Goal: Complete application form

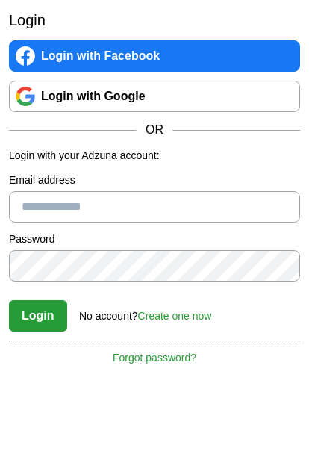
type input "**********"
click at [37, 316] on button "Login" at bounding box center [38, 315] width 58 height 31
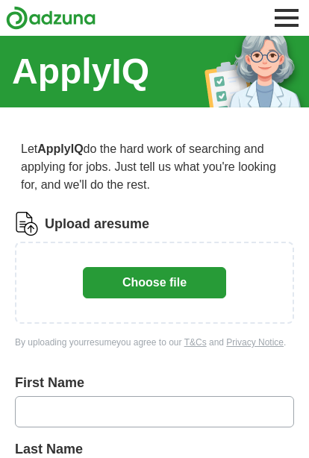
click at [171, 284] on button "Choose file" at bounding box center [154, 282] width 143 height 31
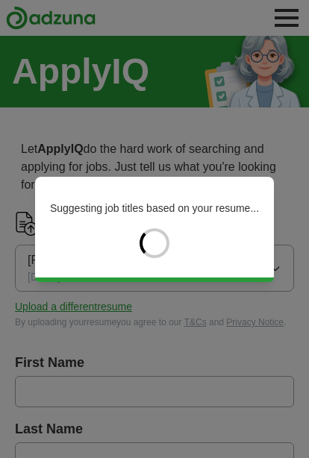
type input "*******"
type input "**********"
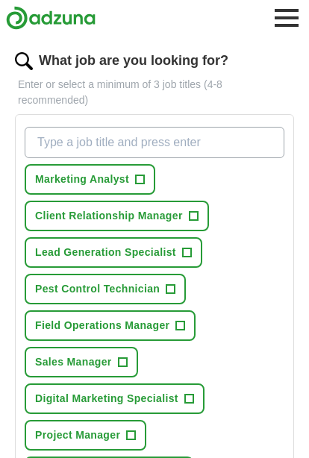
scroll to position [475, 0]
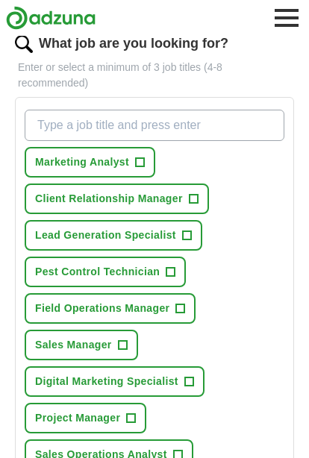
click at [169, 272] on span "+" at bounding box center [170, 273] width 9 height 12
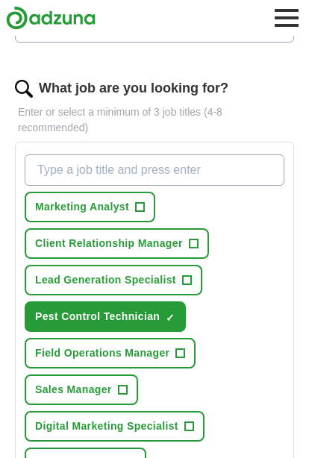
scroll to position [405, 0]
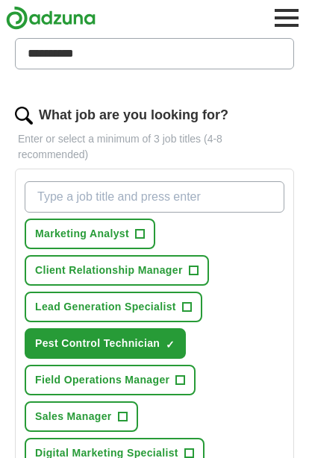
click at [163, 199] on input "What job are you looking for?" at bounding box center [155, 196] width 260 height 31
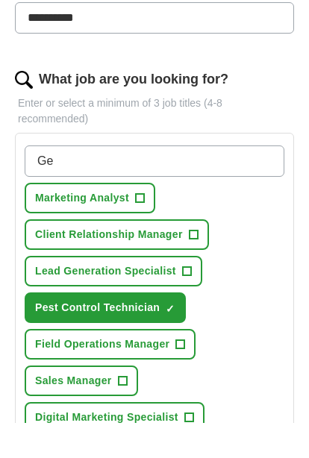
type input "G"
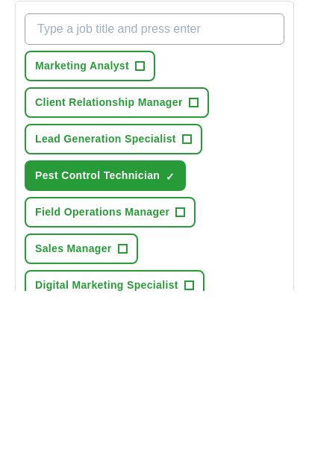
click at [261, 215] on div "Marketing Analyst + Client Relationship Manager + Lead Generation Specialist + …" at bounding box center [155, 379] width 266 height 409
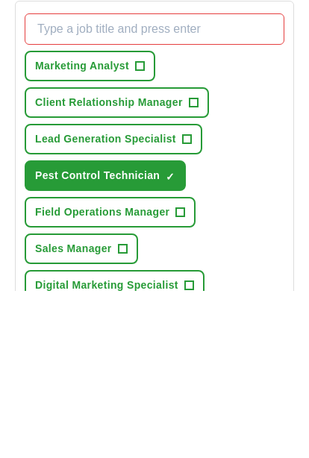
scroll to position [572, 0]
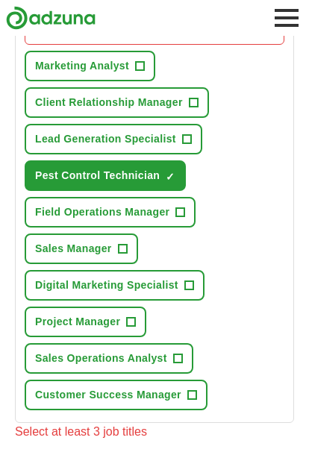
click at [193, 396] on span "+" at bounding box center [191, 396] width 9 height 12
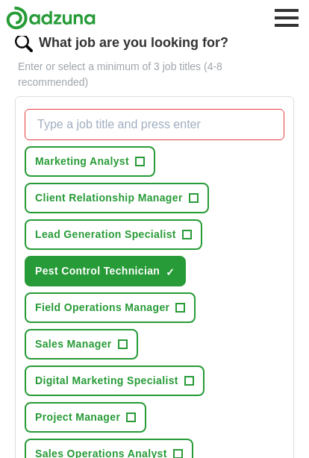
scroll to position [476, 0]
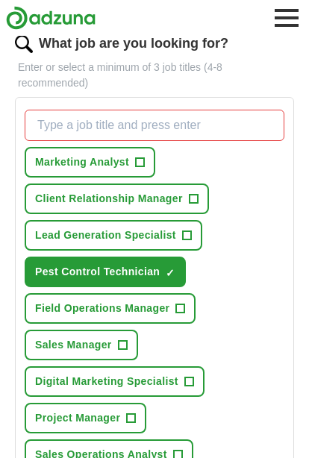
click at [197, 127] on input "What job are you looking for?" at bounding box center [155, 125] width 260 height 31
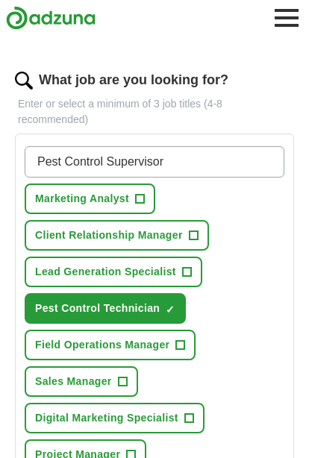
type input "Pest Control Supervisor"
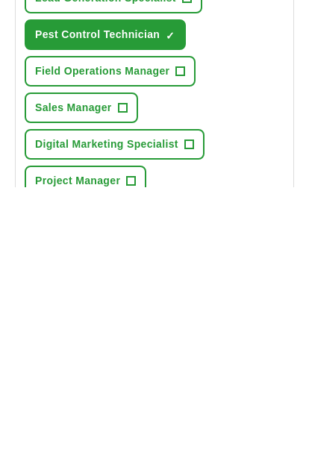
scroll to position [485, 0]
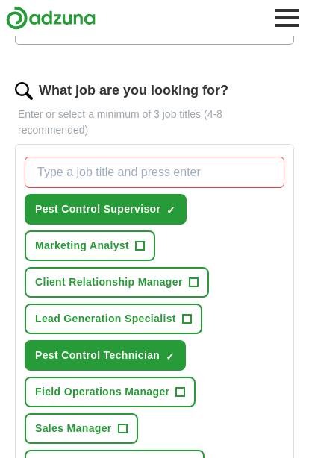
scroll to position [428, 0]
click at [196, 180] on input "What job are you looking for?" at bounding box center [155, 172] width 260 height 31
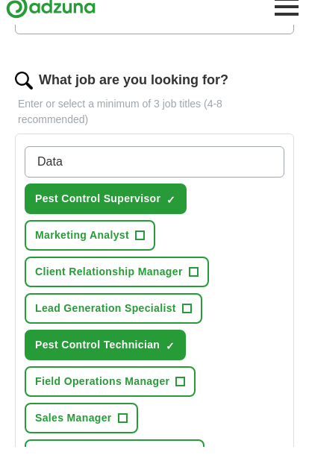
type input "Data 3"
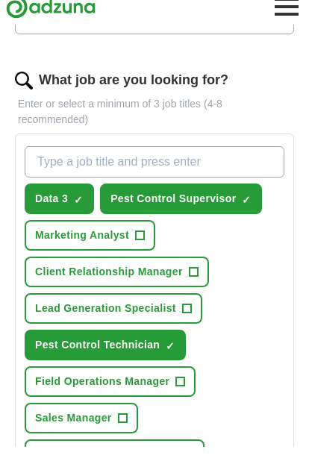
type input "e"
click at [81, 205] on span "✓" at bounding box center [78, 211] width 9 height 12
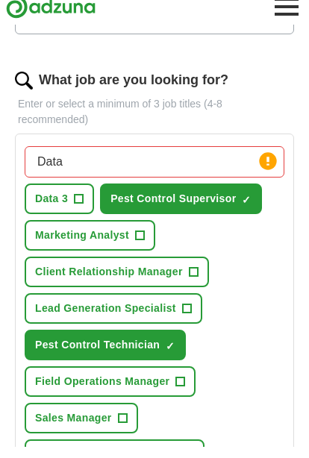
scroll to position [440, 0]
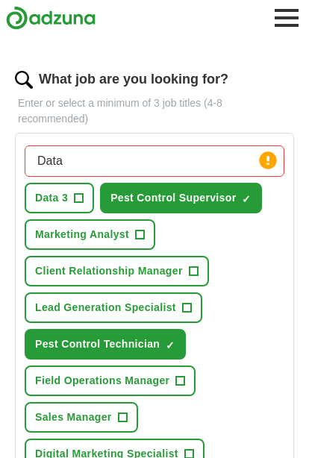
click at [127, 161] on input "Data" at bounding box center [155, 161] width 260 height 31
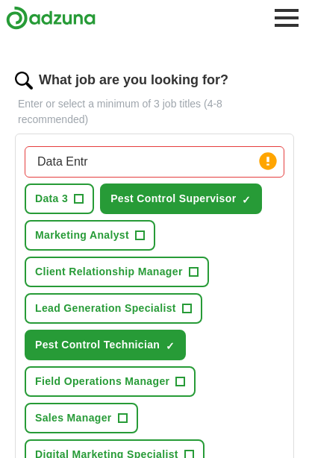
type input "Data Entry"
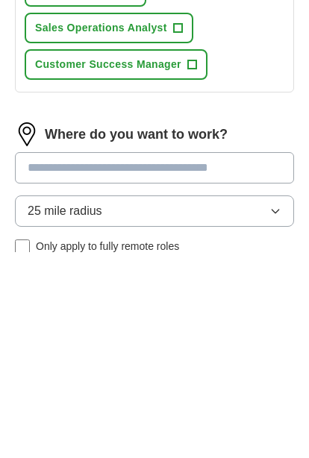
scroll to position [783, 0]
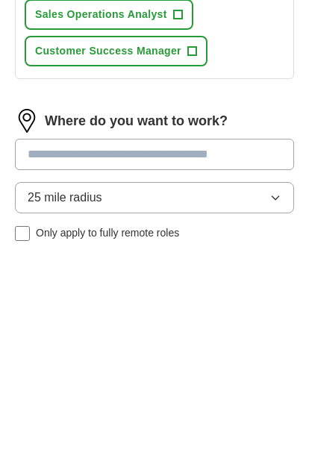
click at [216, 346] on input at bounding box center [154, 361] width 279 height 31
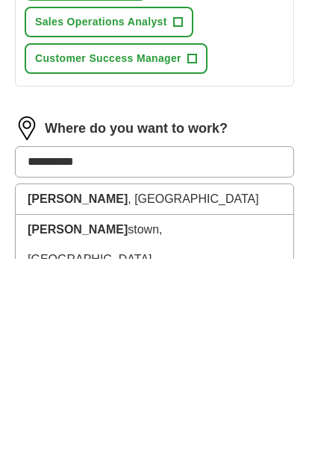
type input "**********"
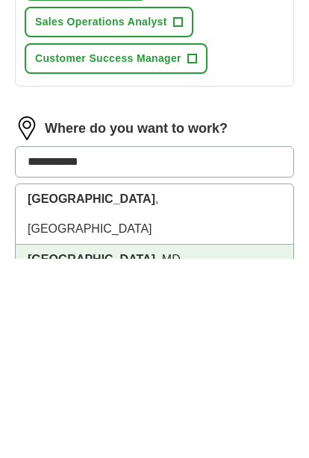
click at [148, 444] on li "[GEOGRAPHIC_DATA] , [GEOGRAPHIC_DATA]" at bounding box center [155, 459] width 278 height 30
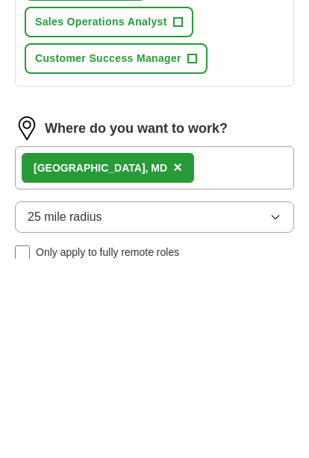
scroll to position [982, 0]
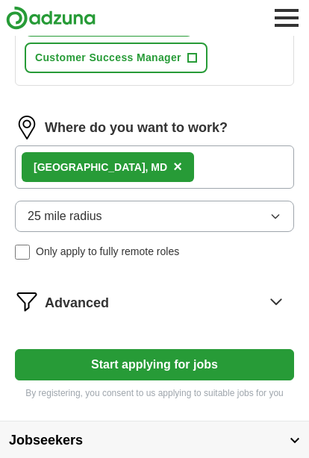
click at [258, 222] on button "25 mile radius" at bounding box center [154, 217] width 279 height 31
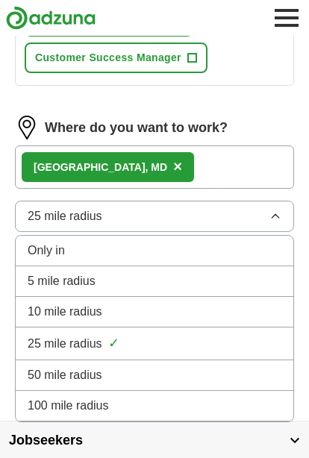
scroll to position [983, 0]
click at [198, 458] on button "Jobseekers" at bounding box center [154, 441] width 309 height 38
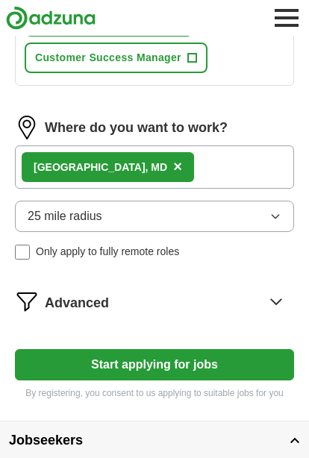
click at [270, 225] on button "25 mile radius" at bounding box center [154, 216] width 279 height 31
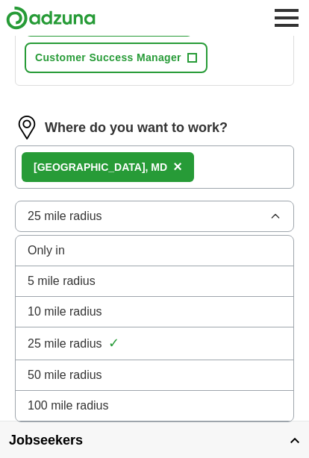
click at [271, 222] on icon "button" at bounding box center [275, 216] width 12 height 12
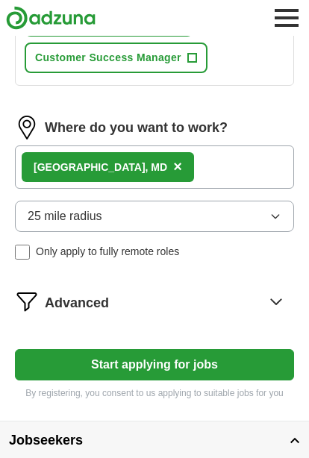
click at [183, 370] on button "Start applying for jobs" at bounding box center [154, 364] width 279 height 31
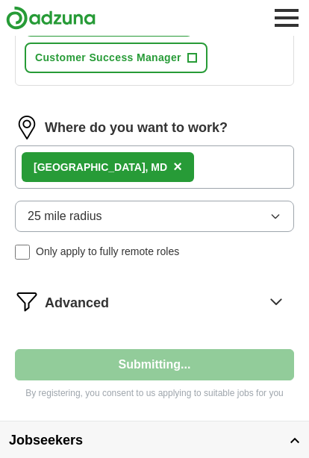
select select "**"
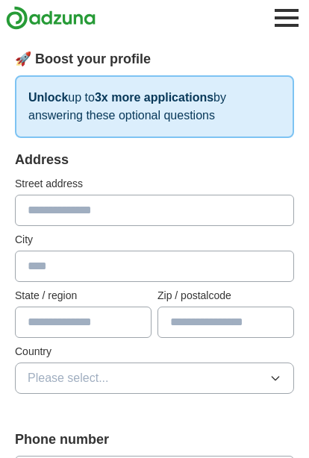
scroll to position [190, 0]
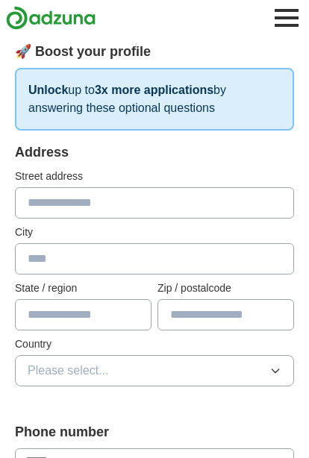
click at [175, 205] on input "text" at bounding box center [154, 202] width 279 height 31
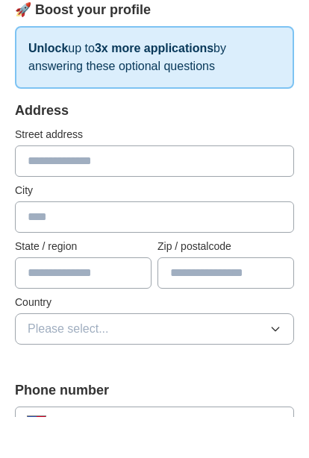
type input "**********"
type input "**"
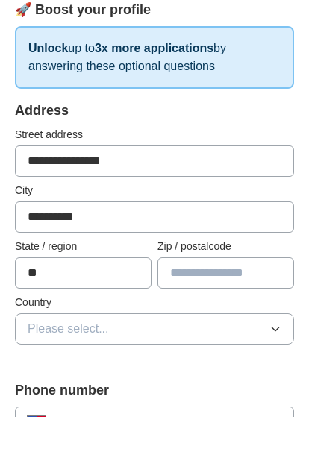
type input "*****"
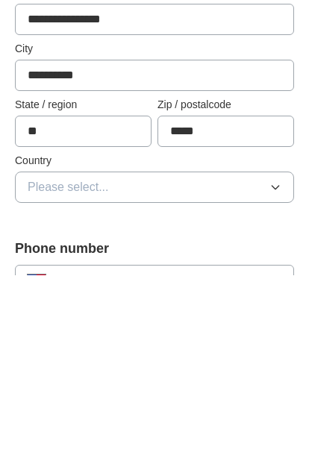
click at [223, 355] on button "Please select..." at bounding box center [154, 370] width 279 height 31
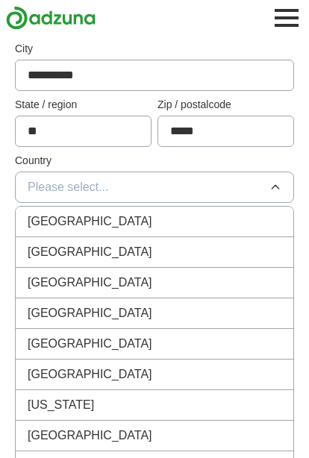
click at [156, 258] on div "[GEOGRAPHIC_DATA]" at bounding box center [155, 252] width 254 height 18
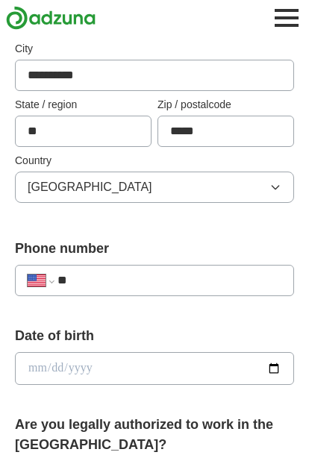
click at [181, 289] on input "**" at bounding box center [169, 281] width 224 height 18
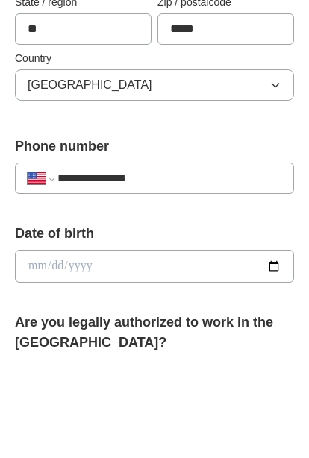
type input "**********"
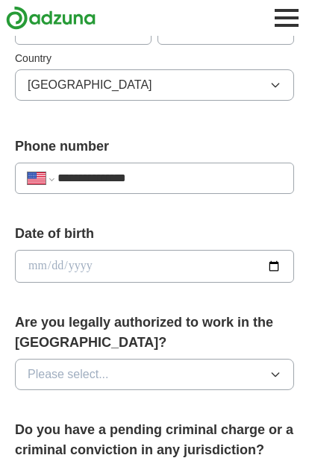
click at [184, 260] on input "date" at bounding box center [154, 266] width 279 height 33
click at [177, 261] on input "**********" at bounding box center [154, 266] width 279 height 33
type input "**********"
click at [234, 368] on button "Please select..." at bounding box center [154, 374] width 279 height 31
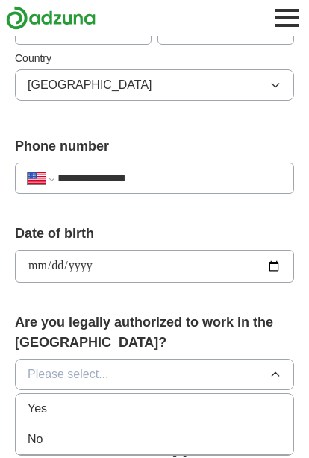
click at [158, 404] on div "Yes" at bounding box center [155, 409] width 254 height 18
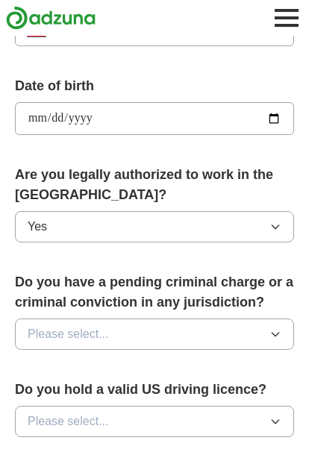
scroll to position [622, 0]
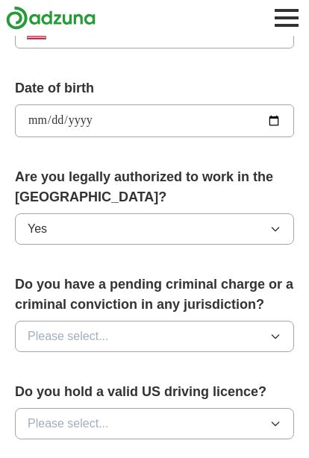
click at [244, 334] on button "Please select..." at bounding box center [154, 336] width 279 height 31
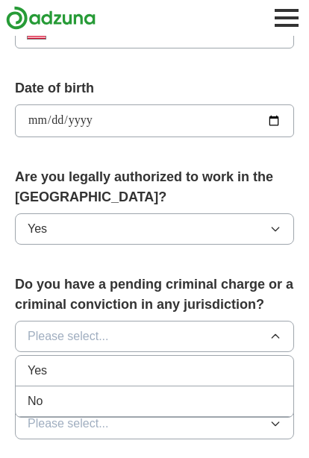
click at [165, 393] on div "No" at bounding box center [155, 402] width 254 height 18
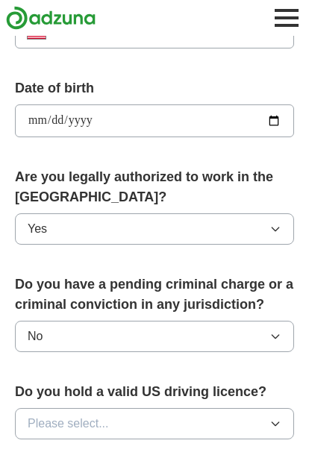
click at [243, 417] on button "Please select..." at bounding box center [154, 423] width 279 height 31
click at [172, 449] on div "Yes" at bounding box center [155, 458] width 254 height 18
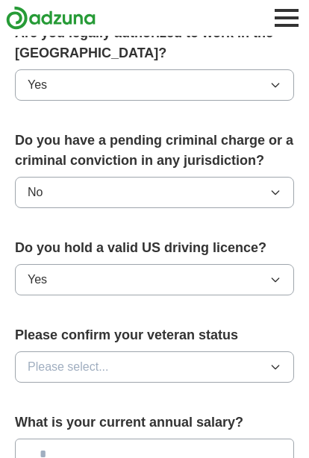
scroll to position [847, 0]
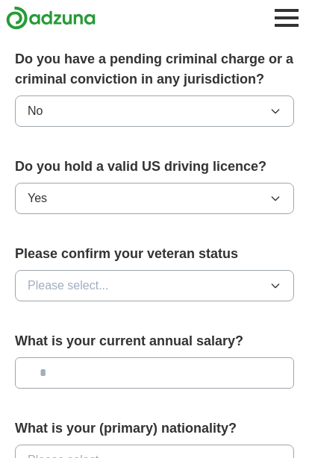
click at [252, 280] on button "Please select..." at bounding box center [154, 285] width 279 height 31
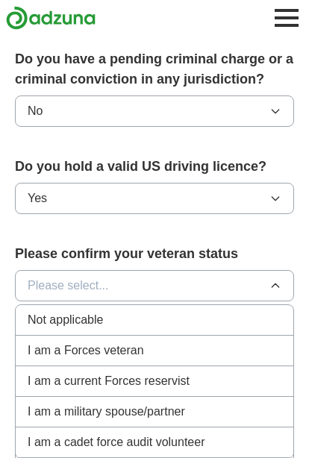
click at [190, 311] on div "Not applicable" at bounding box center [155, 320] width 254 height 18
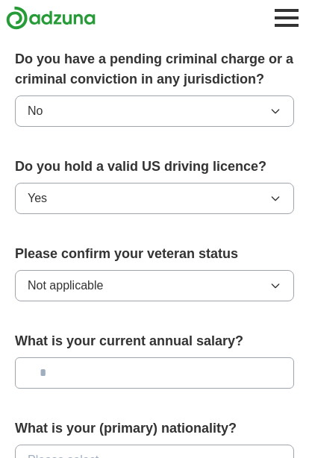
click at [222, 372] on input "text" at bounding box center [154, 373] width 279 height 31
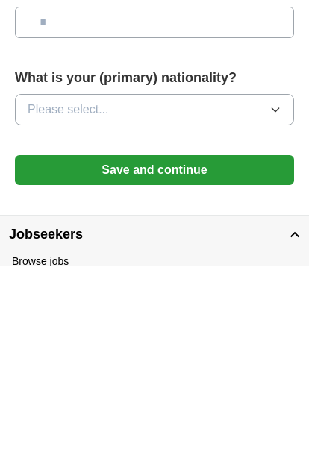
click at [240, 287] on button "Please select..." at bounding box center [154, 302] width 279 height 31
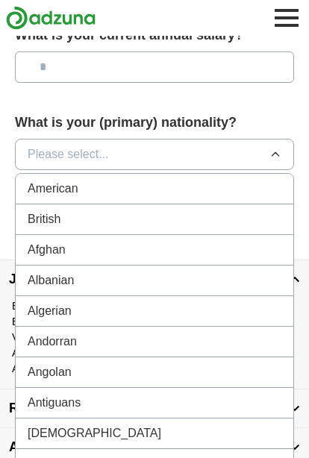
click at [161, 182] on div "American" at bounding box center [155, 189] width 254 height 18
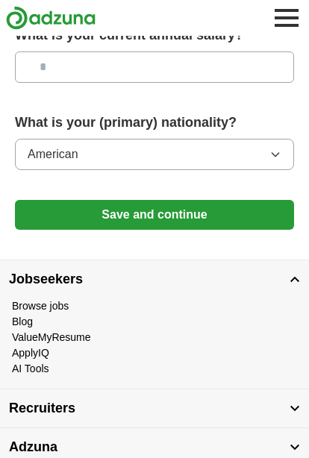
click at [168, 216] on button "Save and continue" at bounding box center [154, 215] width 279 height 30
